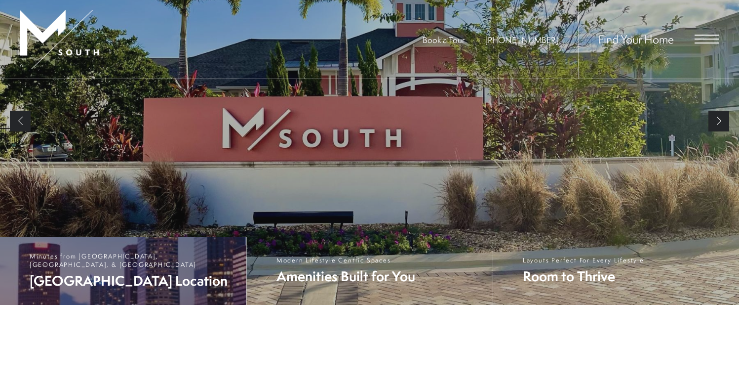
scroll to position [172, 0]
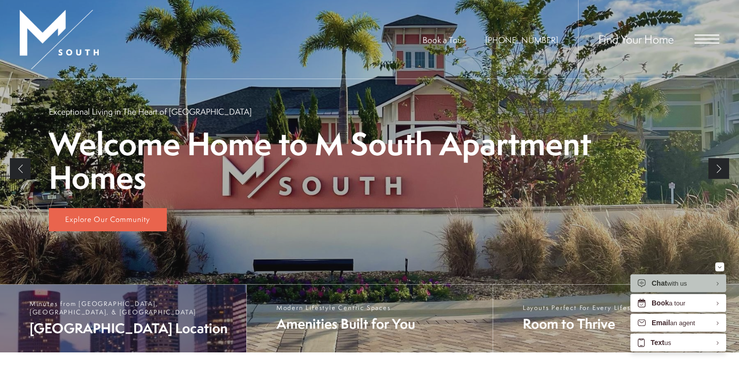
click at [133, 326] on span "South Tampa Location" at bounding box center [133, 328] width 207 height 19
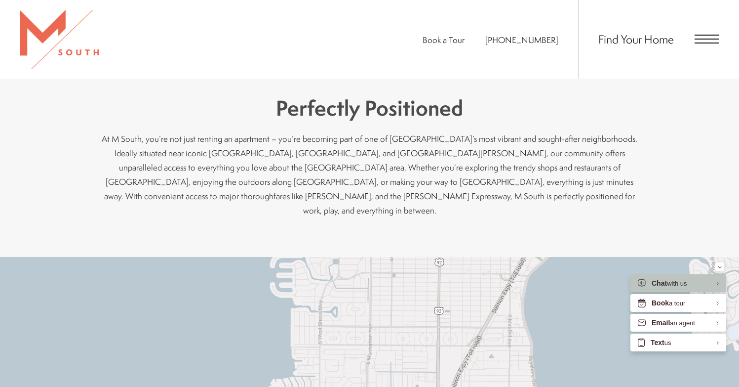
scroll to position [183, 0]
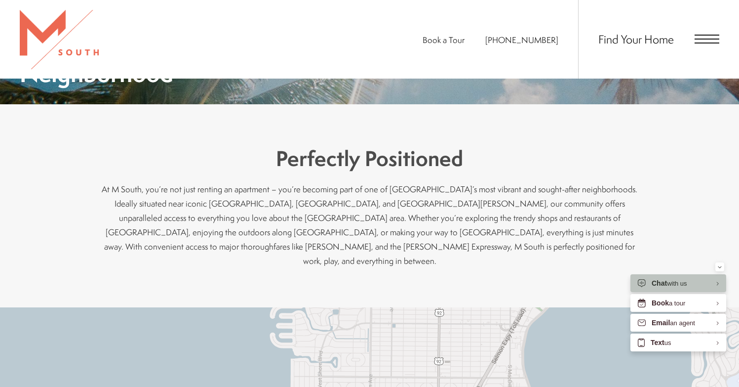
click at [698, 37] on span "Open Menu" at bounding box center [707, 39] width 25 height 9
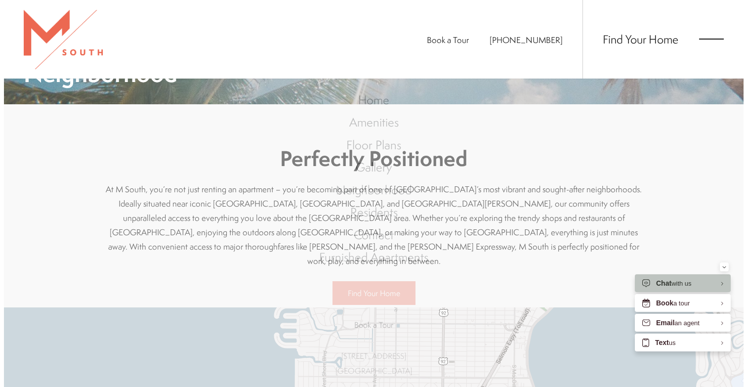
scroll to position [0, 0]
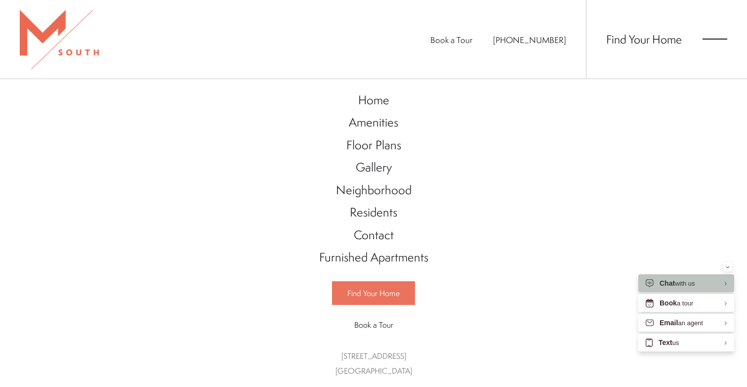
click at [376, 292] on span "Find Your Home" at bounding box center [373, 292] width 52 height 11
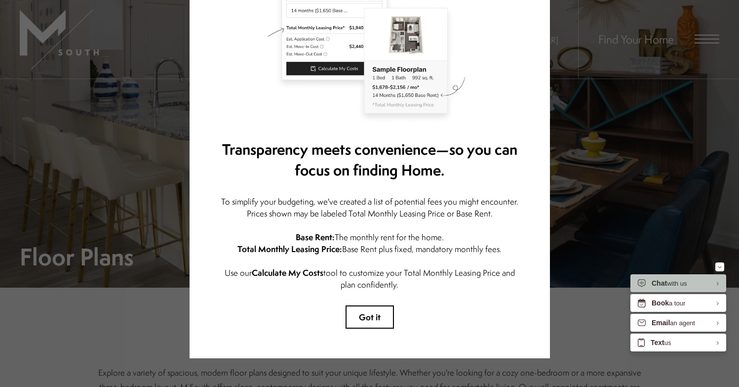
scroll to position [114, 0]
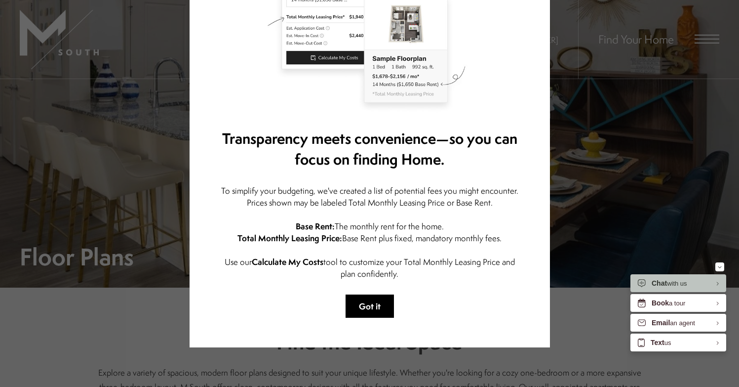
click at [368, 295] on button "Got it" at bounding box center [370, 305] width 48 height 23
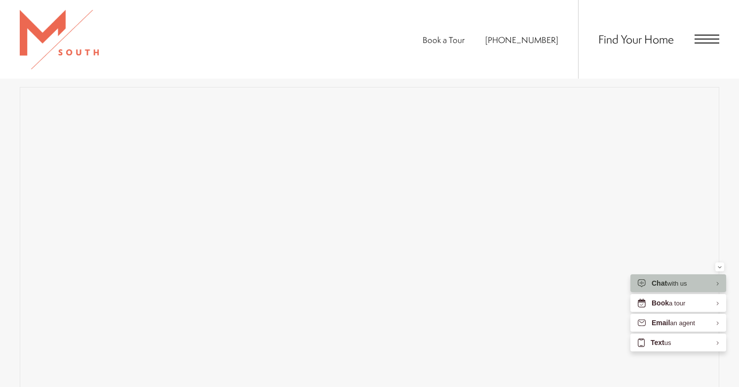
scroll to position [683, 0]
click at [280, 67] on div "Book a Tour 813-570-8014 Find Your Home" at bounding box center [369, 39] width 739 height 79
click at [435, 144] on div "Map Floor Plans Bedrooms 1 Bedroom 2 Bedroom 3 Bedroom" at bounding box center [370, 128] width 642 height 34
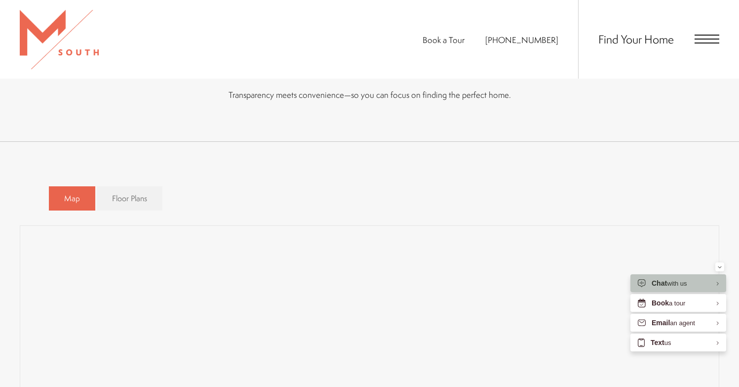
scroll to position [539, 0]
click at [238, 213] on div "Map Floor Plans Bedrooms 1 Bedroom 2 Bedroom 3 Bedroom" at bounding box center [370, 197] width 642 height 34
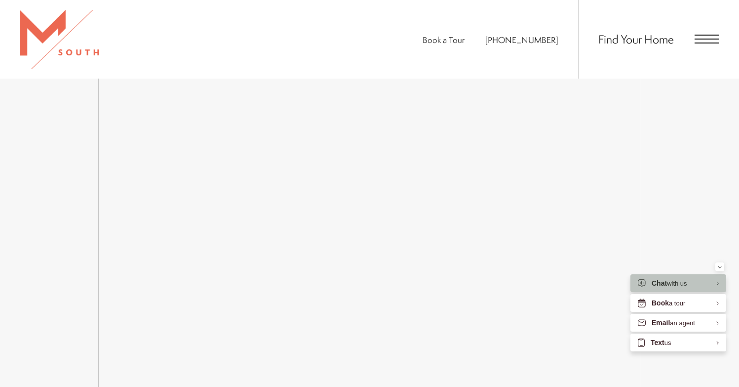
scroll to position [1463, 0]
